Goal: Navigation & Orientation: Find specific page/section

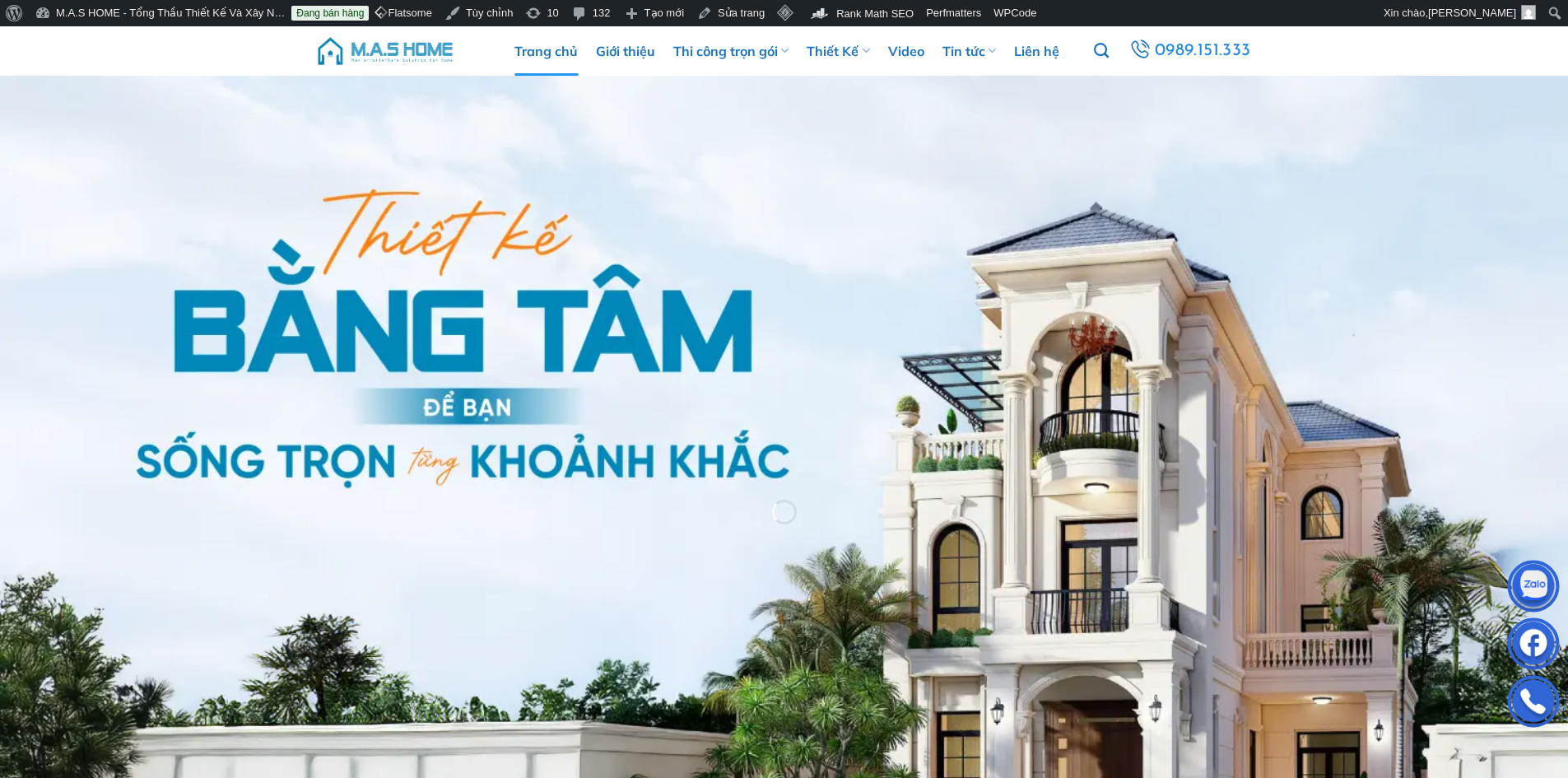
click at [395, 49] on img at bounding box center [386, 50] width 140 height 49
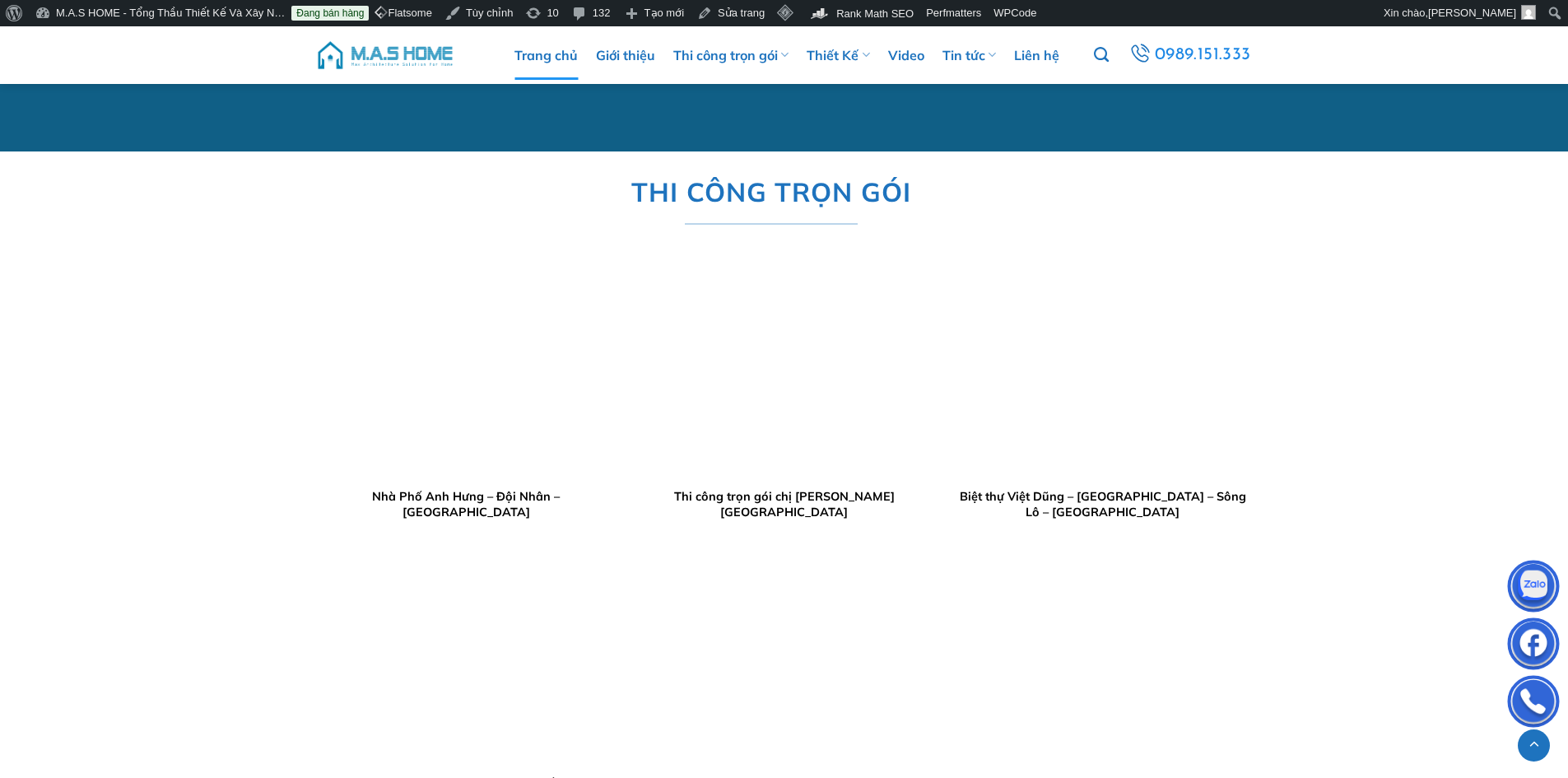
scroll to position [2140, 0]
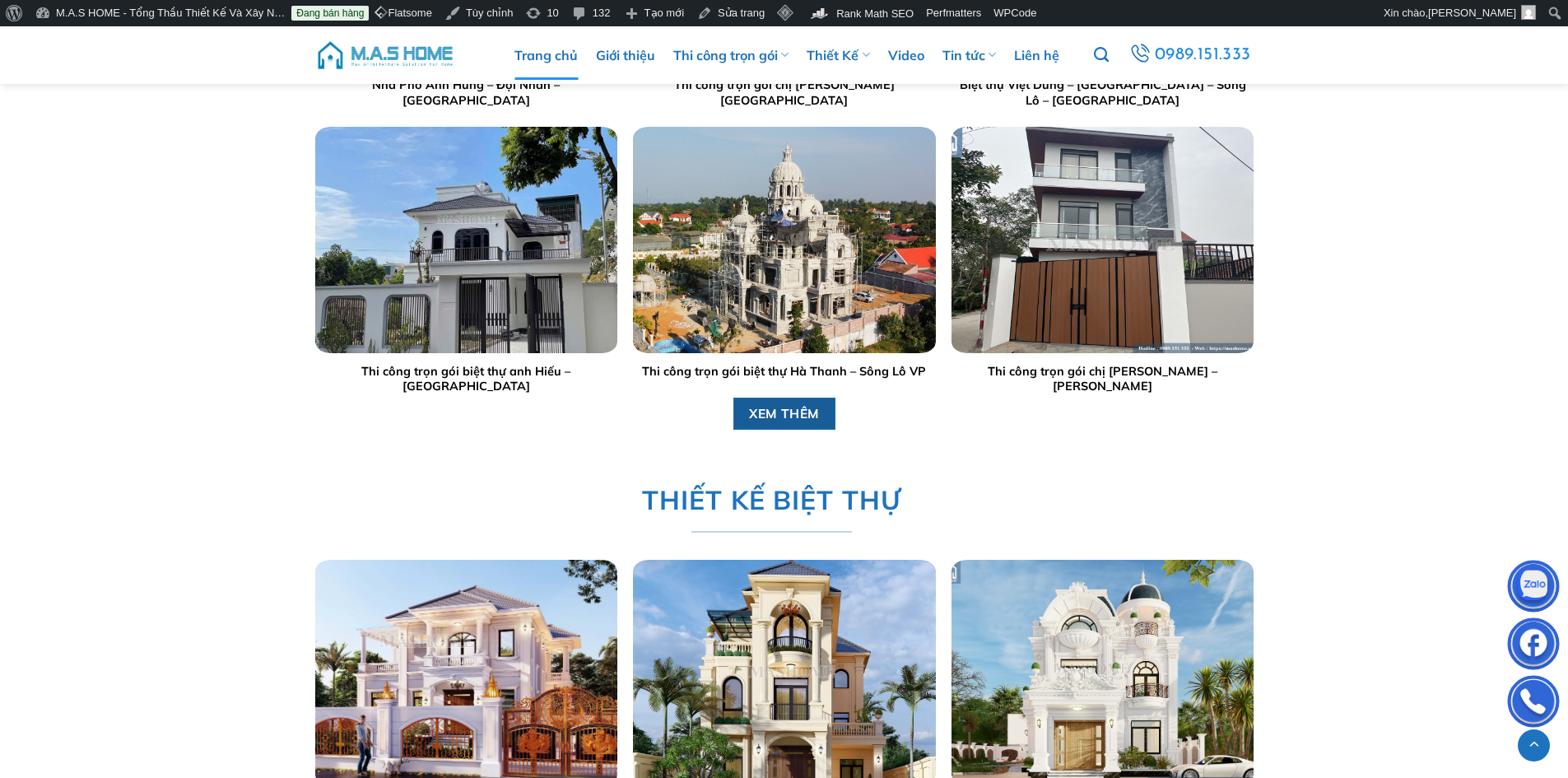
click at [796, 410] on span "XEM THÊM" at bounding box center [784, 413] width 71 height 20
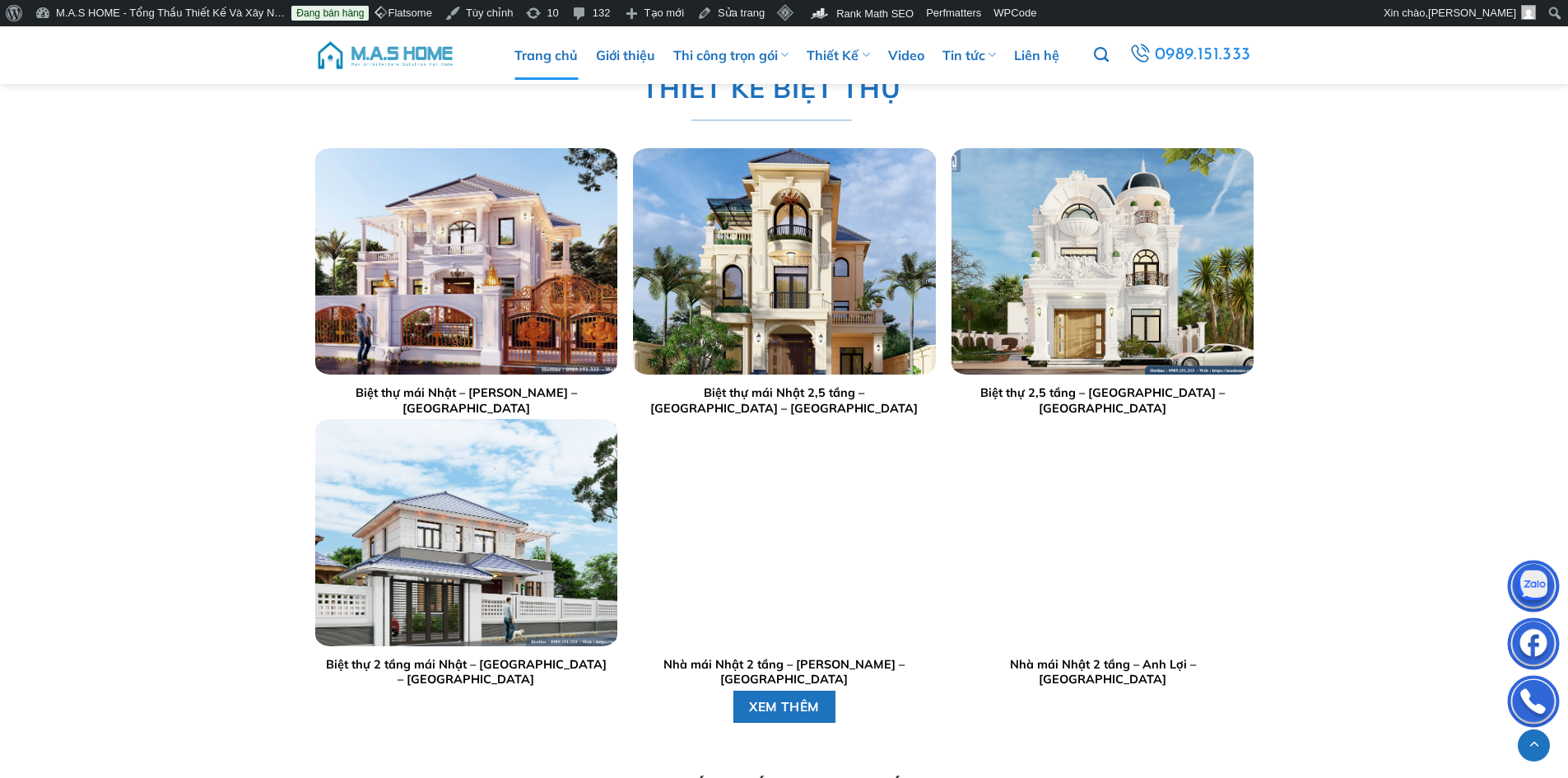
scroll to position [2964, 0]
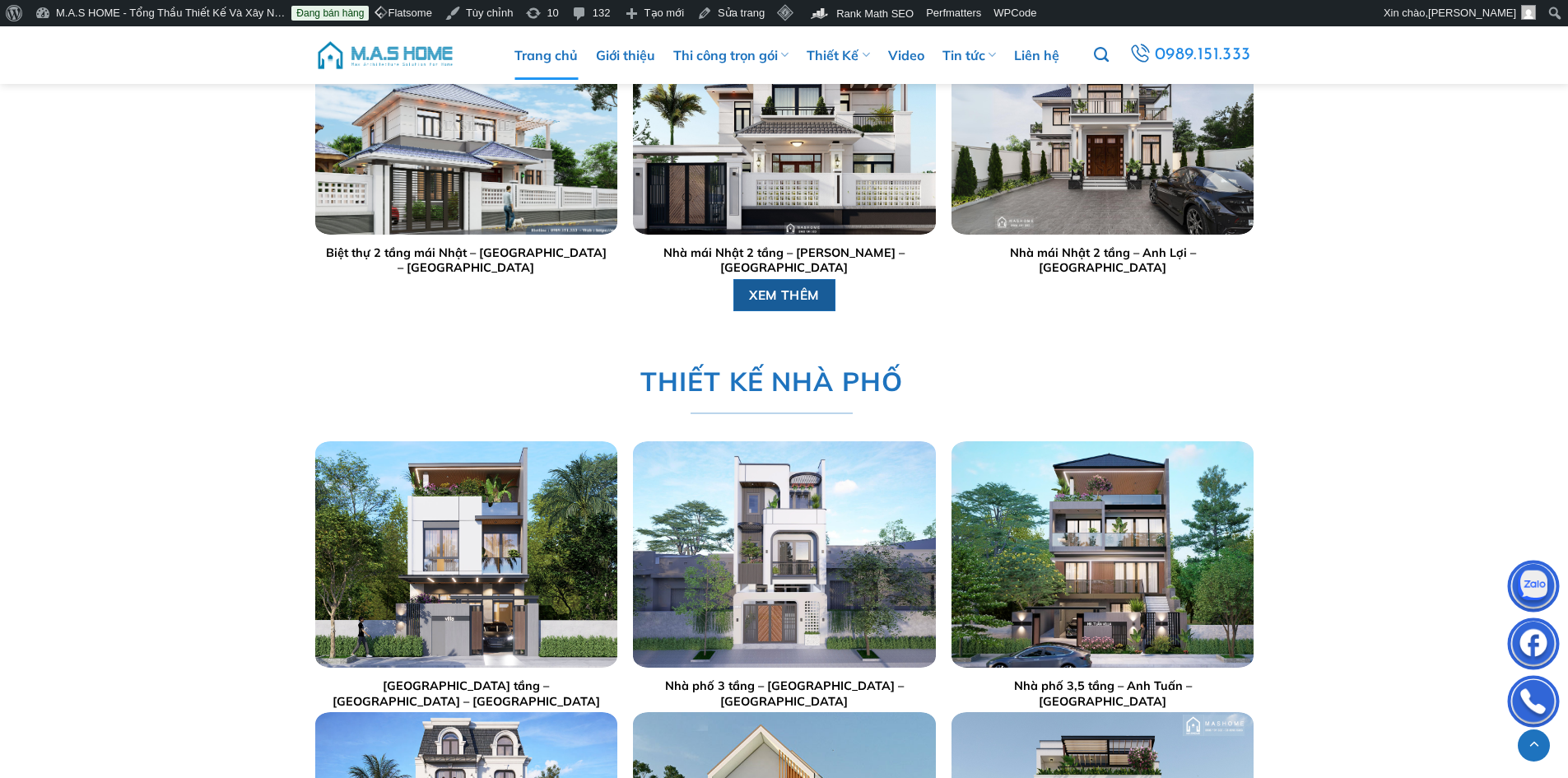
click at [793, 298] on span "XEM THÊM" at bounding box center [784, 295] width 71 height 20
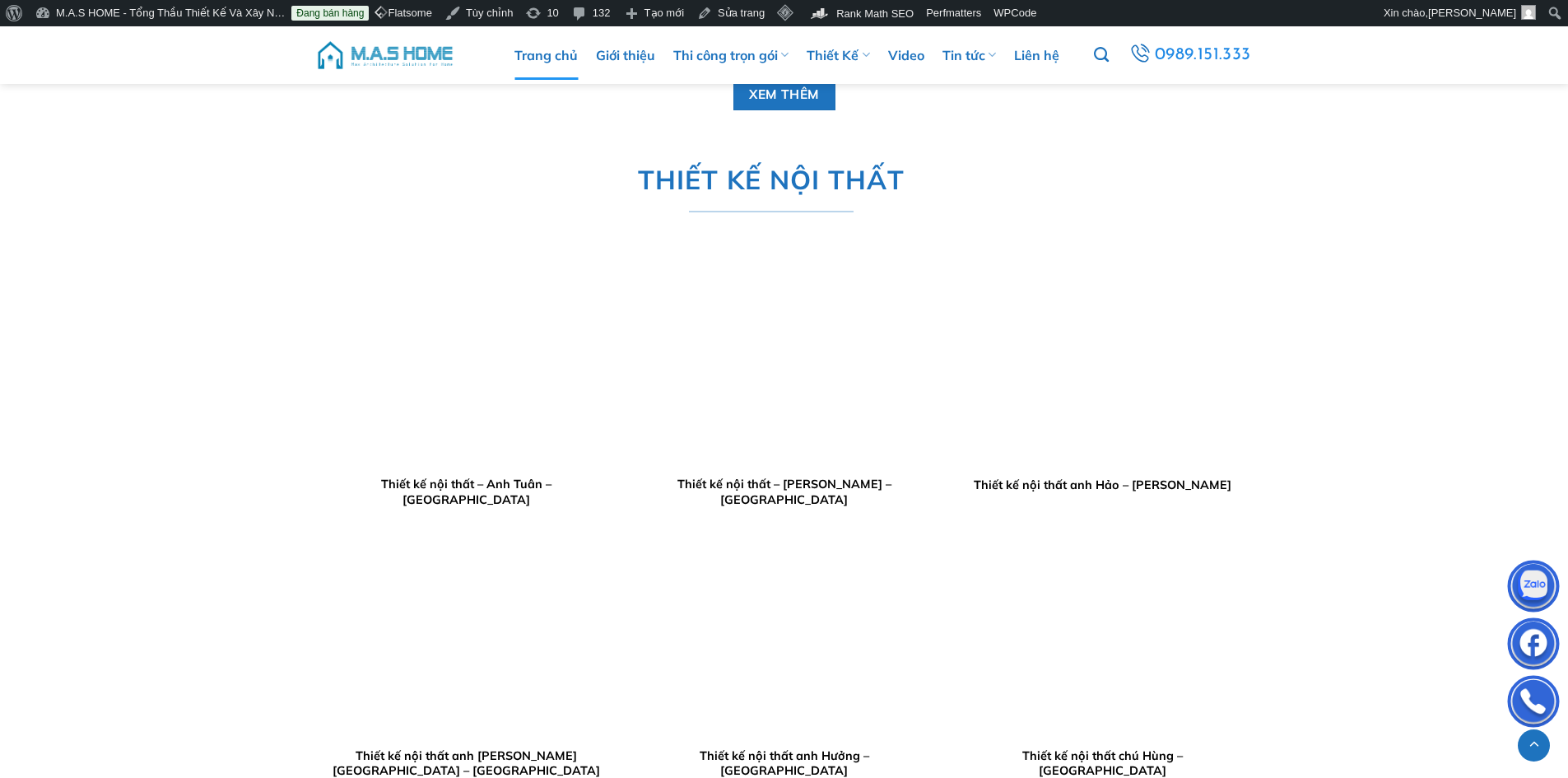
scroll to position [3622, 0]
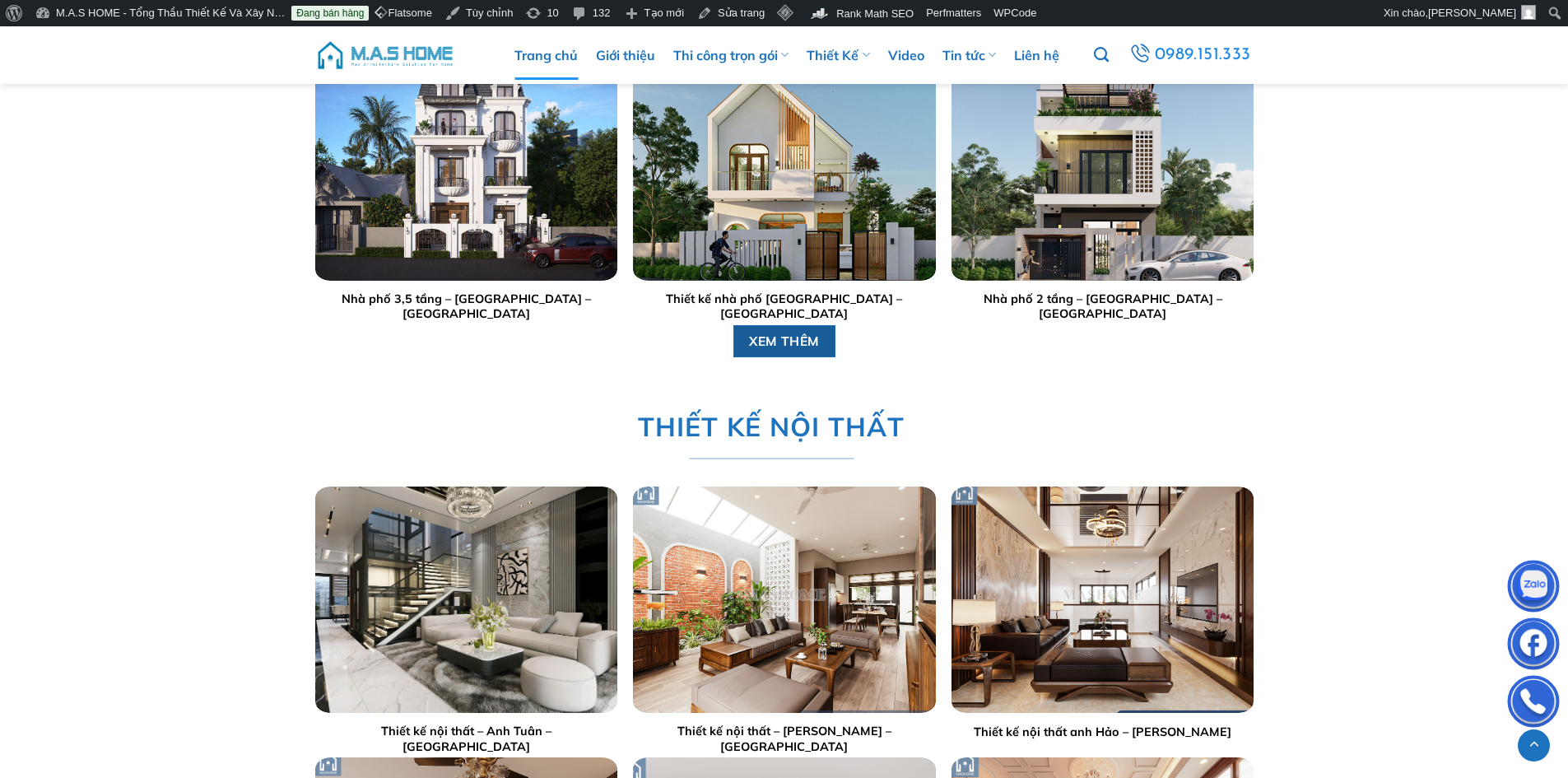
click at [773, 337] on span "XEM THÊM" at bounding box center [784, 340] width 71 height 20
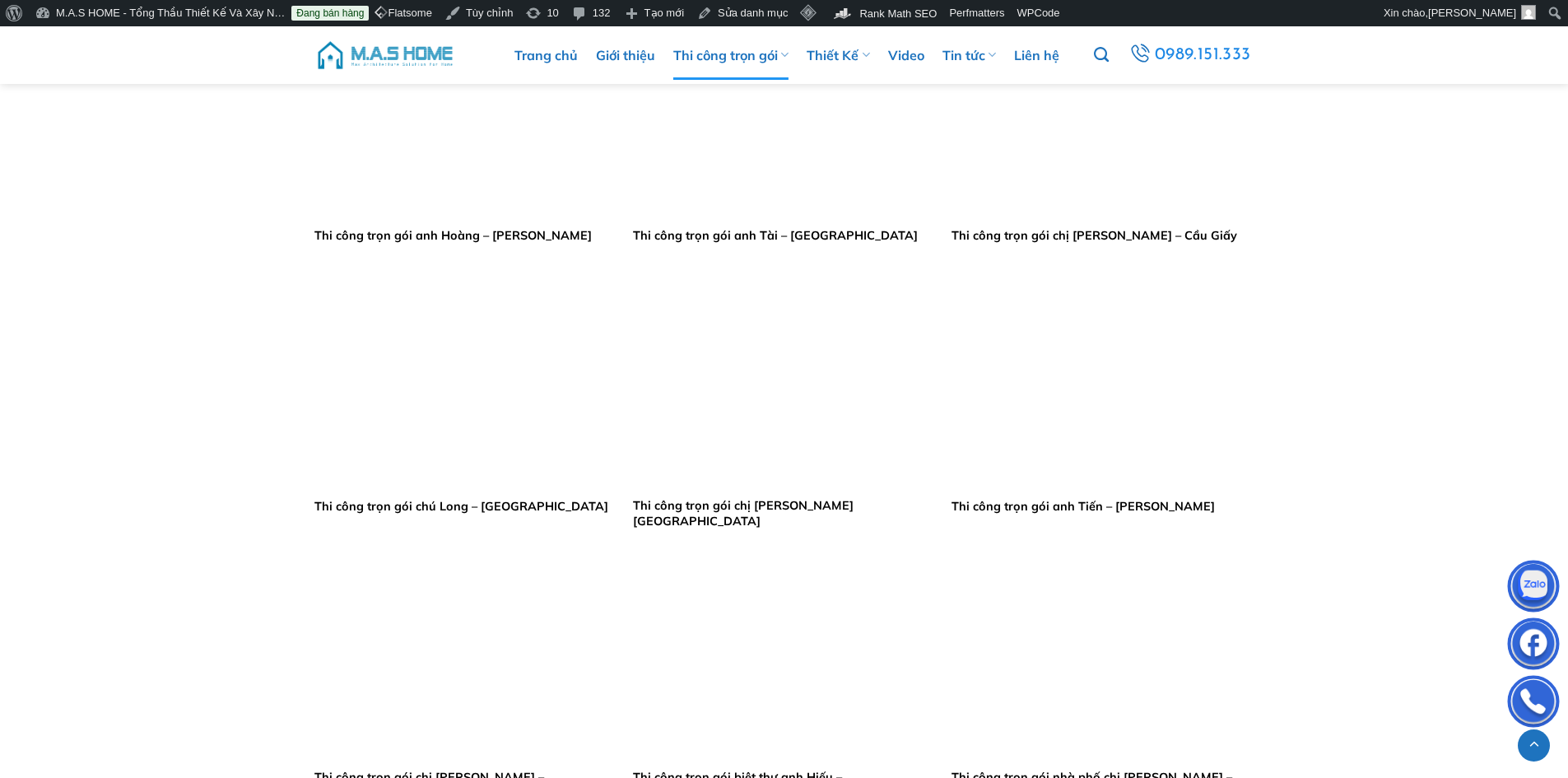
scroll to position [2634, 0]
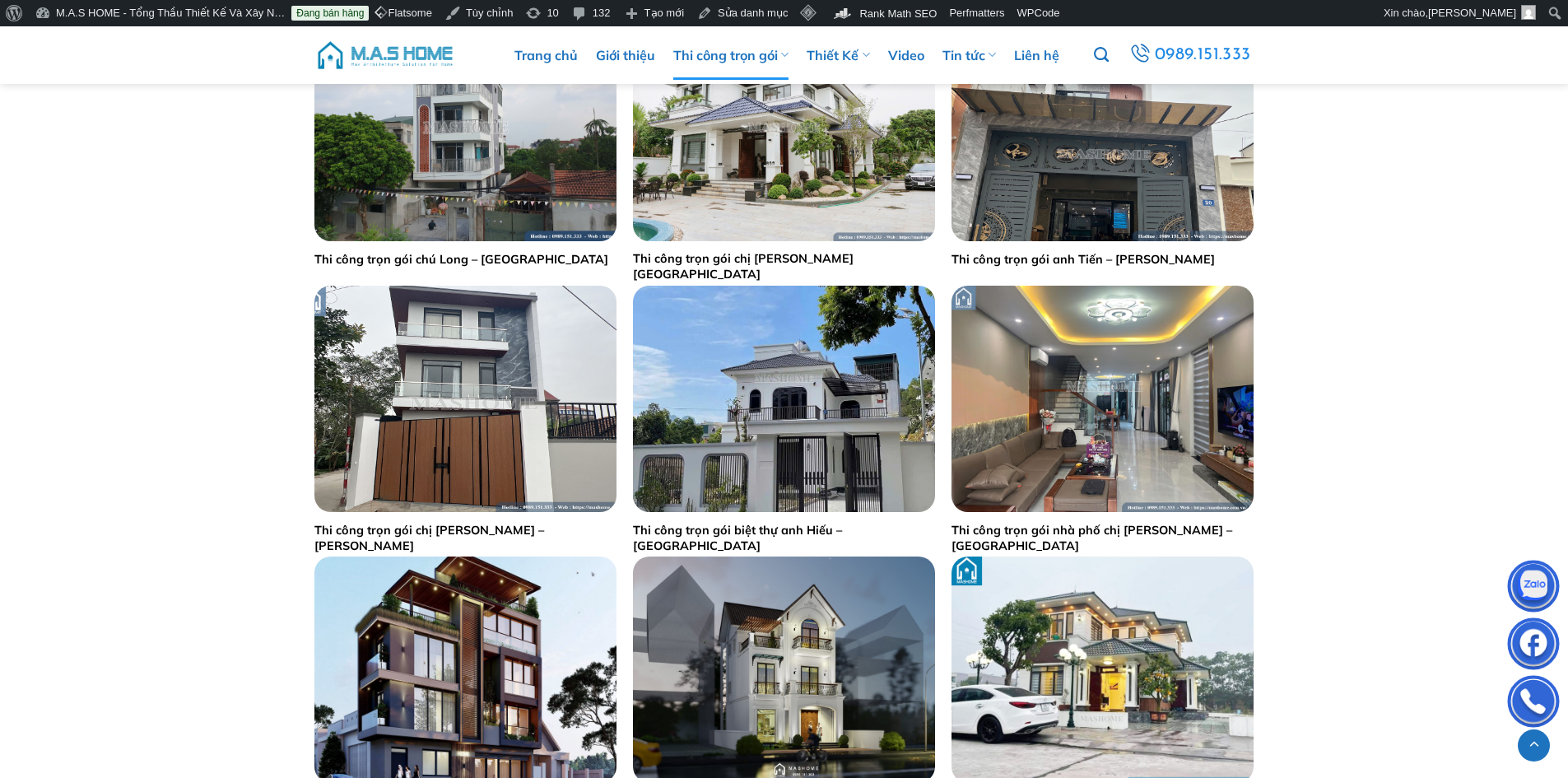
click at [406, 52] on img at bounding box center [386, 55] width 140 height 49
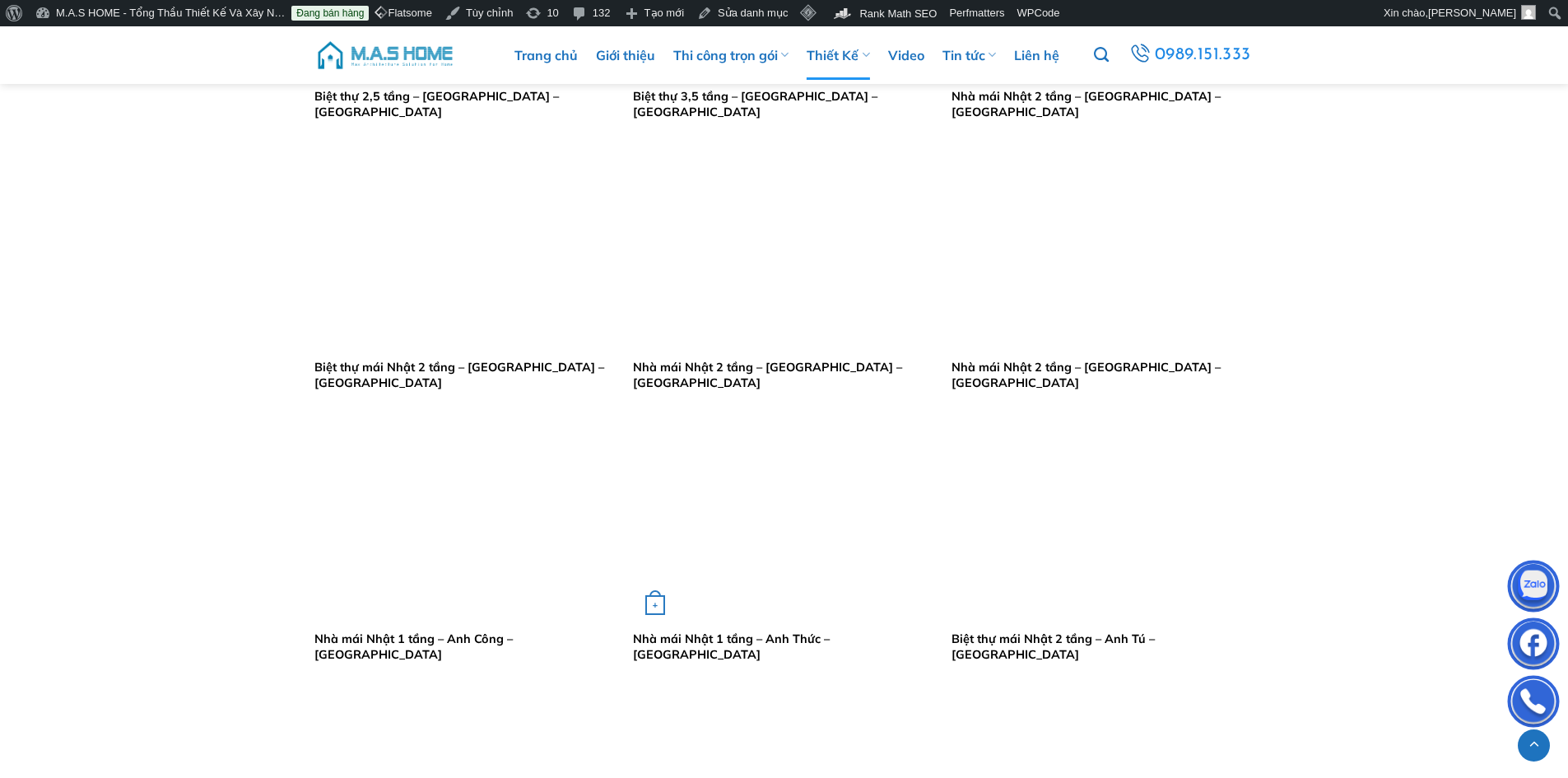
scroll to position [2799, 0]
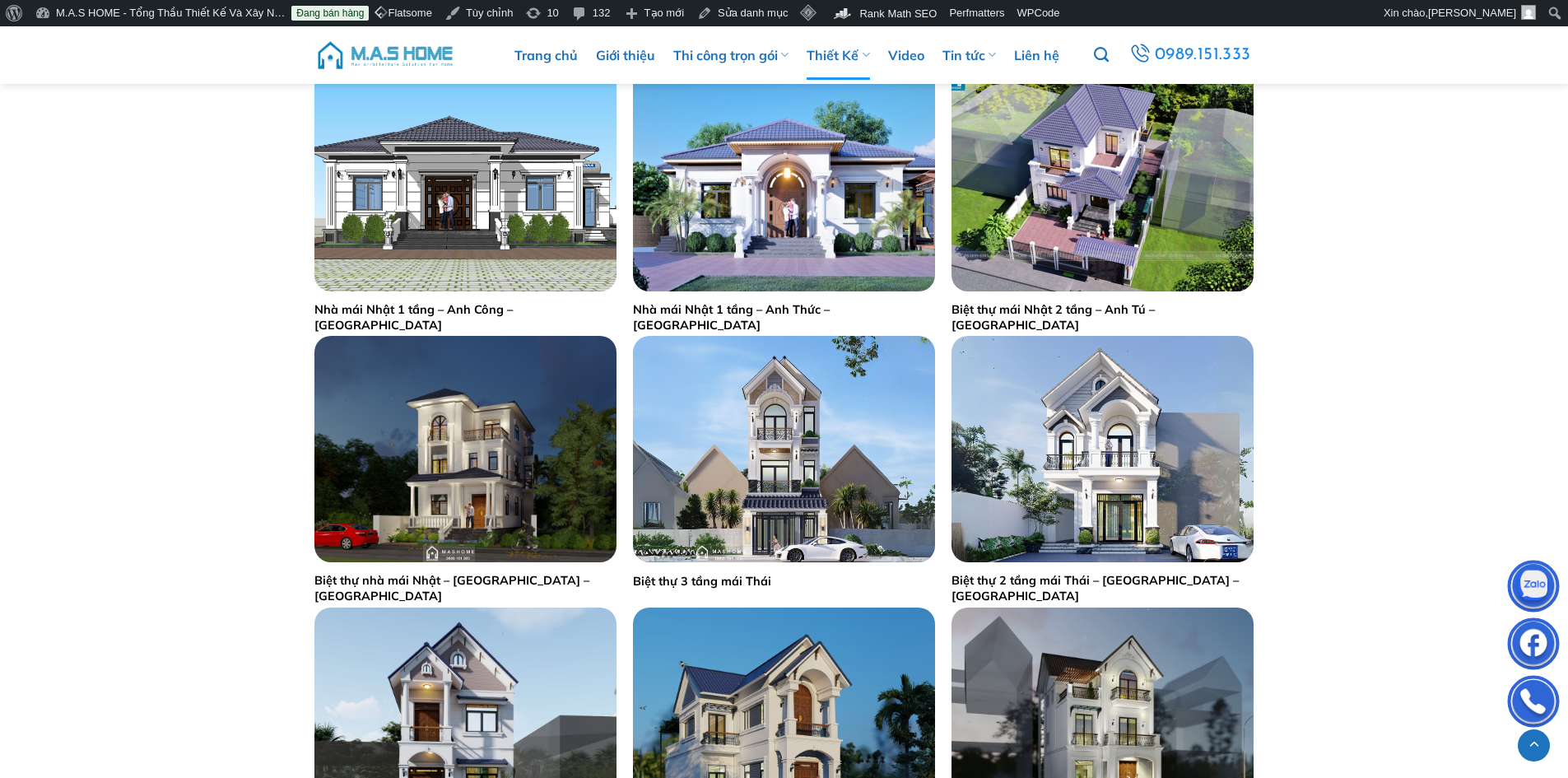
click at [391, 56] on img at bounding box center [386, 55] width 140 height 49
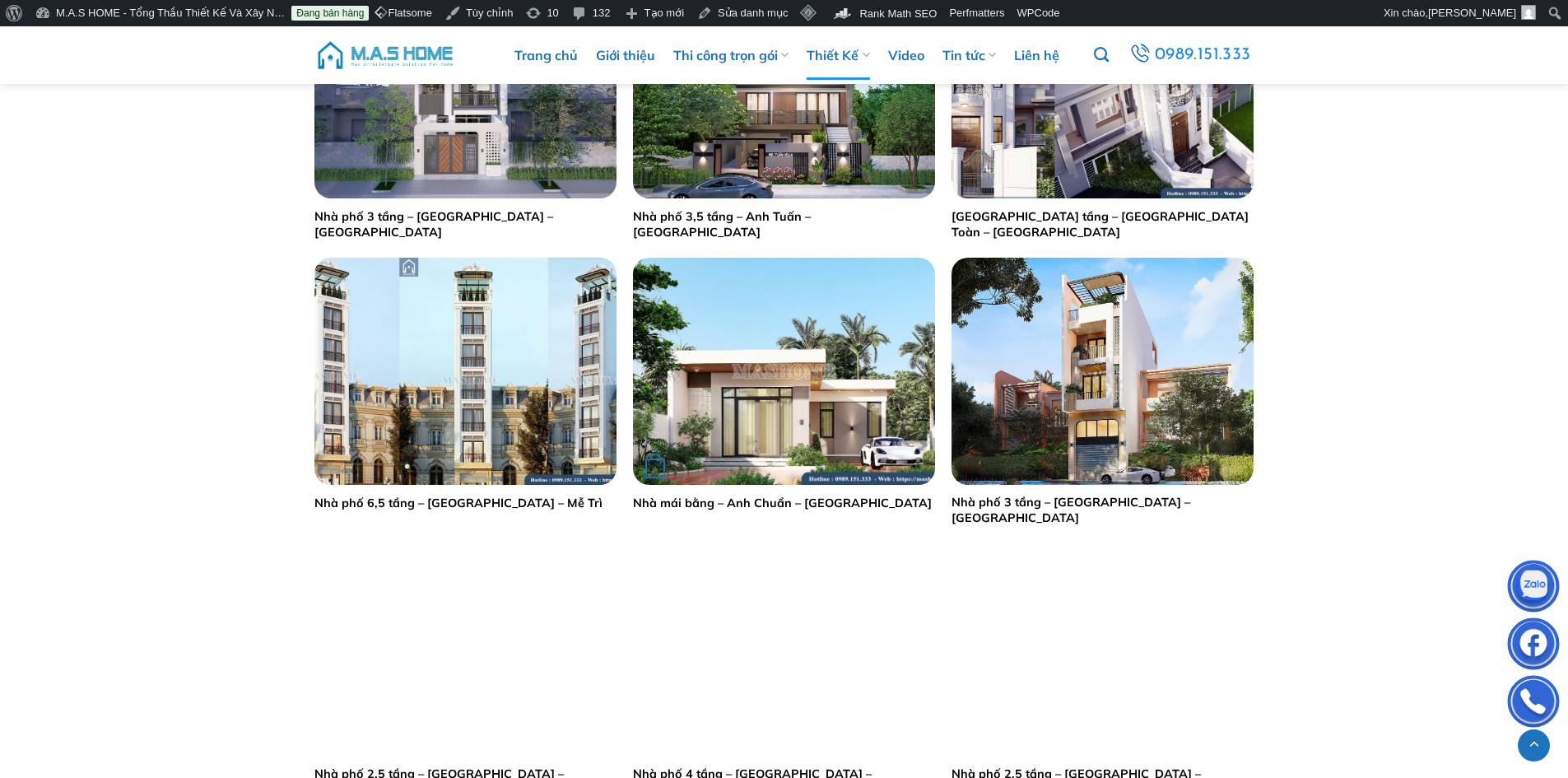
scroll to position [1317, 0]
